Goal: Check status: Check status

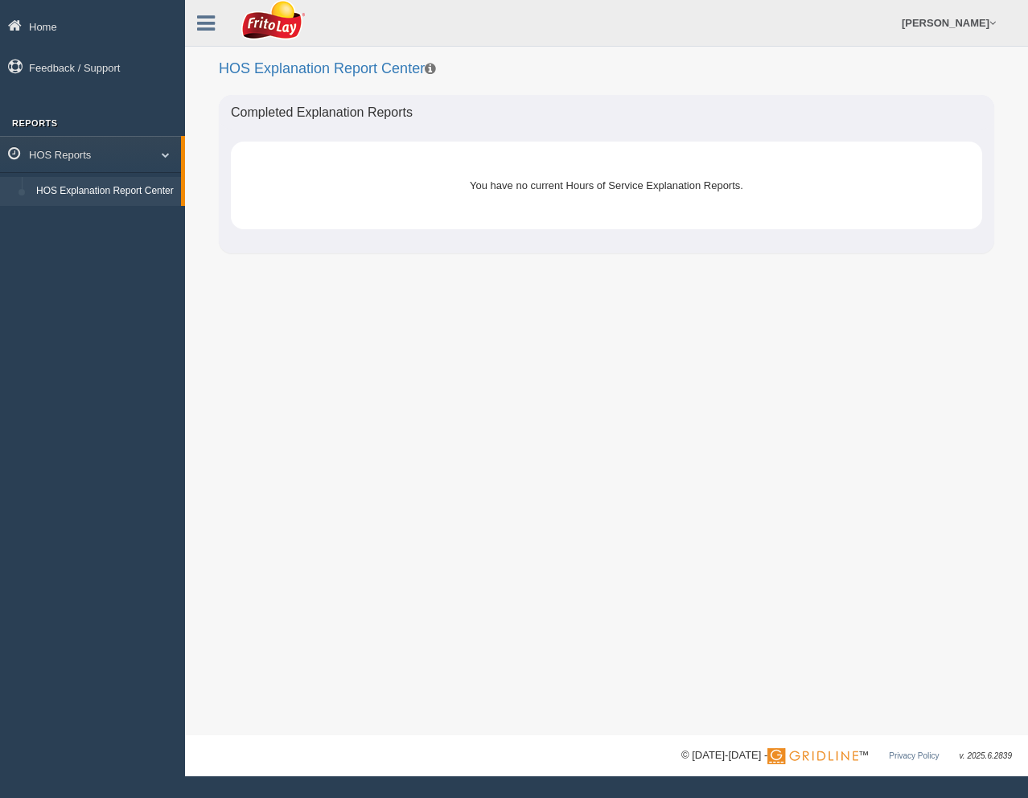
click at [351, 233] on div "Completed Explanation Reports You have no current Hours of Service Explanation …" at bounding box center [606, 174] width 775 height 159
click at [394, 183] on div "You have no current Hours of Service Explanation Reports." at bounding box center [606, 185] width 679 height 39
click at [482, 154] on div "You have no current Hours of Service Explanation Reports." at bounding box center [606, 186] width 751 height 88
click at [560, 156] on div "You have no current Hours of Service Explanation Reports." at bounding box center [606, 186] width 751 height 88
drag, startPoint x: 547, startPoint y: 206, endPoint x: 359, endPoint y: 211, distance: 188.2
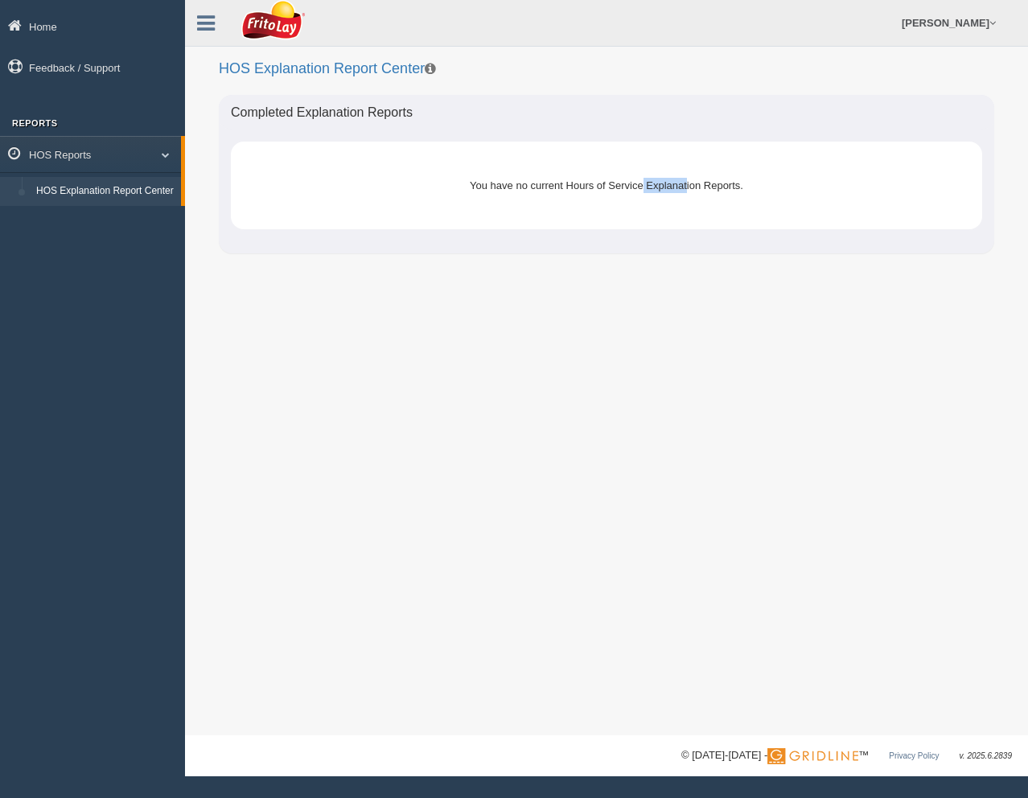
click at [497, 220] on div "You have no current Hours of Service Explanation Reports." at bounding box center [606, 186] width 751 height 88
click at [158, 187] on link "HOS Explanation Report Center" at bounding box center [105, 191] width 152 height 29
